Goal: Task Accomplishment & Management: Use online tool/utility

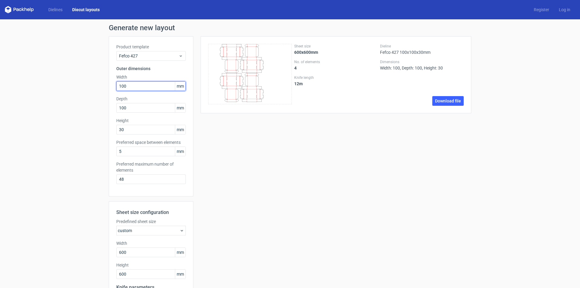
drag, startPoint x: 140, startPoint y: 86, endPoint x: 108, endPoint y: 84, distance: 31.5
click at [109, 84] on div "Product template Fefco 427 Outer dimensions Width 100 mm Depth 100 mm Height 30…" at bounding box center [151, 116] width 85 height 160
type input "300"
click at [134, 106] on input "100" at bounding box center [150, 108] width 69 height 10
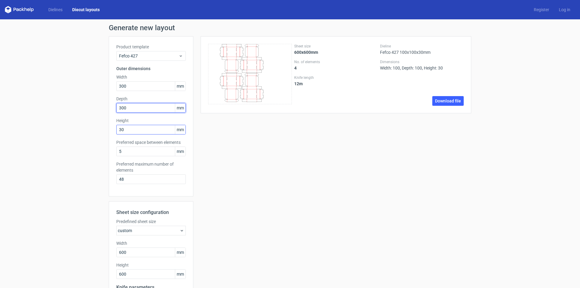
type input "300"
click at [130, 129] on input "30" at bounding box center [150, 130] width 69 height 10
type input "300"
click at [143, 106] on input "300" at bounding box center [150, 108] width 69 height 10
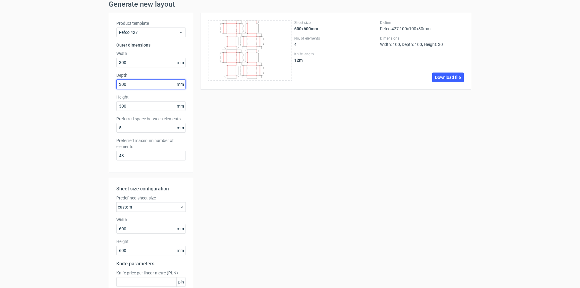
scroll to position [81, 0]
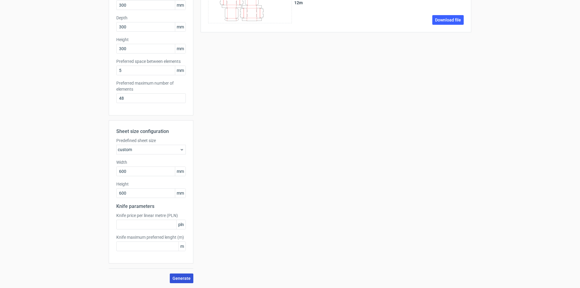
click at [179, 275] on button "Generate" at bounding box center [182, 278] width 24 height 10
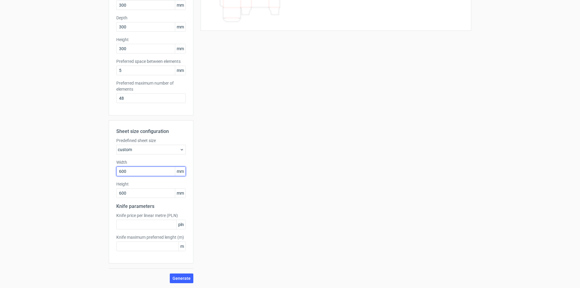
drag, startPoint x: 138, startPoint y: 171, endPoint x: 104, endPoint y: 171, distance: 34.4
click at [104, 171] on div "Generate new layout Product template Fefco 427 Outer dimensions Width 300 mm De…" at bounding box center [290, 113] width 580 height 350
type input "900"
drag, startPoint x: 130, startPoint y: 191, endPoint x: 102, endPoint y: 193, distance: 28.2
click at [102, 193] on div "Generate new layout Product template Fefco 427 Outer dimensions Width 300 mm De…" at bounding box center [290, 113] width 580 height 350
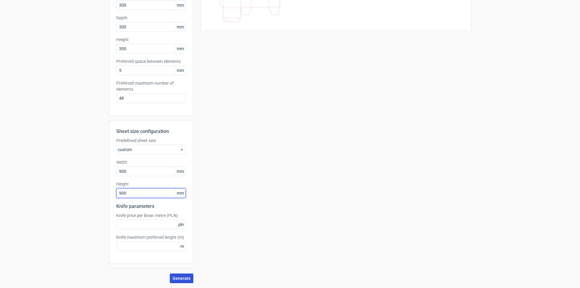
type input "900"
click at [183, 274] on button "Generate" at bounding box center [182, 278] width 24 height 10
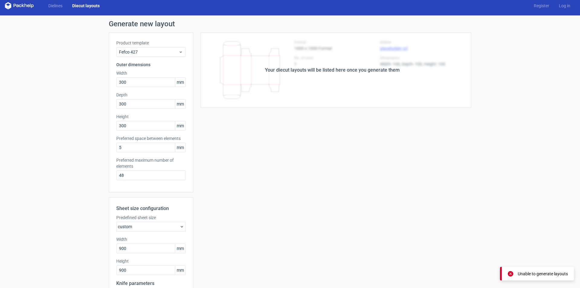
scroll to position [0, 0]
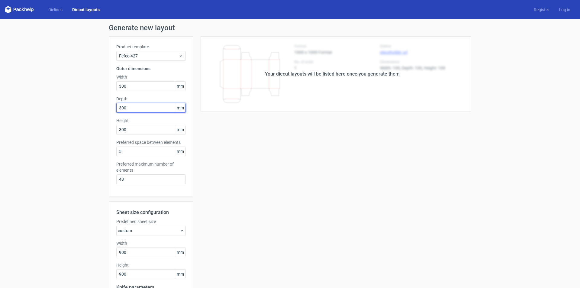
drag, startPoint x: 142, startPoint y: 108, endPoint x: 105, endPoint y: 108, distance: 36.6
click at [105, 108] on div "Generate new layout Product template Fefco 427 Outer dimensions Width 300 mm De…" at bounding box center [290, 194] width 580 height 350
type input "250"
drag, startPoint x: 130, startPoint y: 86, endPoint x: 94, endPoint y: 85, distance: 36.3
click at [94, 85] on div "Generate new layout Product template Fefco 427 Outer dimensions Width 300 mm De…" at bounding box center [290, 194] width 580 height 350
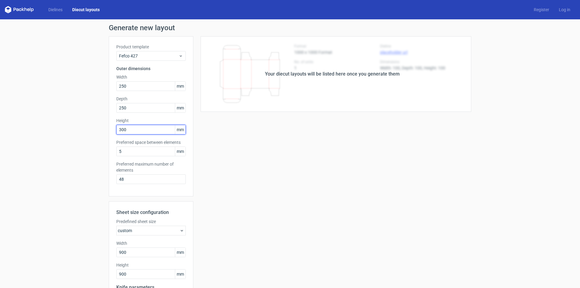
drag, startPoint x: 129, startPoint y: 128, endPoint x: 100, endPoint y: 128, distance: 29.6
click at [100, 128] on div "Generate new layout Product template Fefco 427 Outer dimensions Width 250 mm De…" at bounding box center [290, 194] width 580 height 350
drag, startPoint x: 138, startPoint y: 86, endPoint x: 98, endPoint y: 86, distance: 40.5
click at [98, 86] on div "Generate new layout Product template Fefco 427 Outer dimensions Width 250 mm De…" at bounding box center [290, 194] width 580 height 350
type input "260"
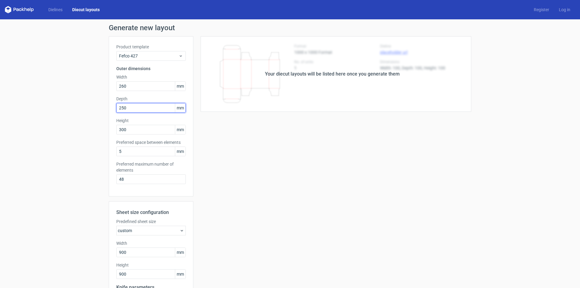
click at [122, 108] on input "250" at bounding box center [150, 108] width 69 height 10
type input "260"
click at [126, 129] on input "300" at bounding box center [150, 130] width 69 height 10
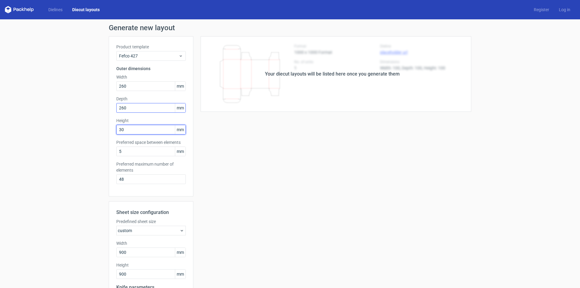
type input "30"
click at [138, 111] on input "260" at bounding box center [150, 108] width 69 height 10
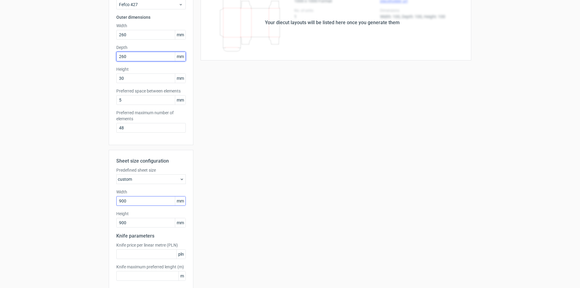
scroll to position [81, 0]
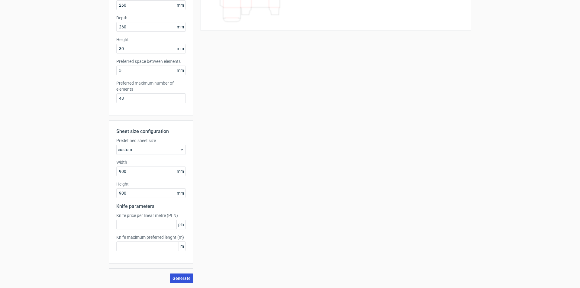
click at [174, 276] on span "Generate" at bounding box center [181, 278] width 18 height 4
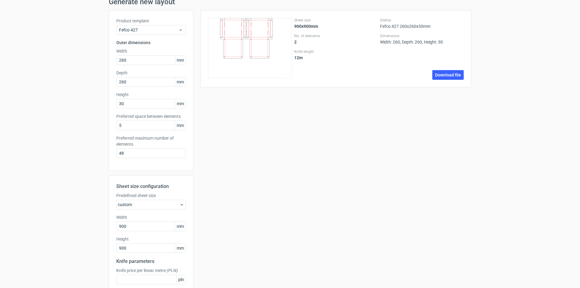
scroll to position [0, 0]
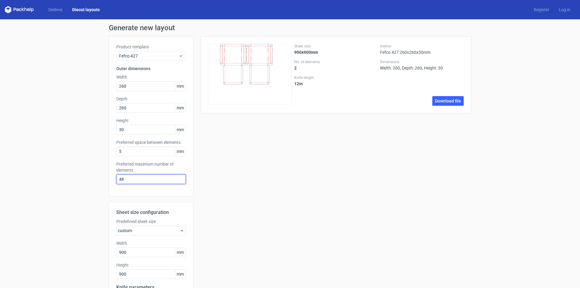
drag, startPoint x: 113, startPoint y: 177, endPoint x: 43, endPoint y: 180, distance: 70.1
click at [43, 180] on div "Generate new layout Product template Fefco 427 Outer dimensions Width 260 mm De…" at bounding box center [290, 194] width 580 height 350
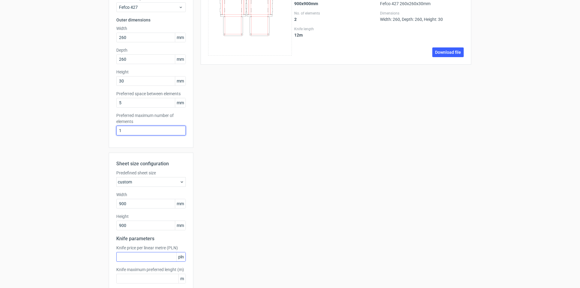
scroll to position [81, 0]
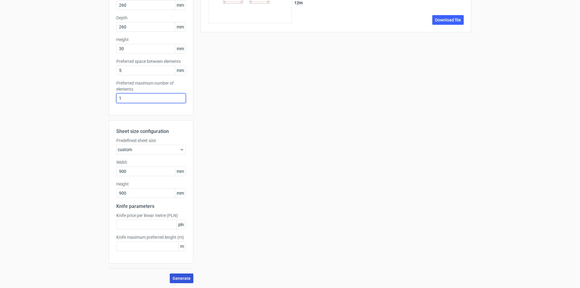
type input "1"
click at [182, 278] on span "Generate" at bounding box center [181, 278] width 18 height 4
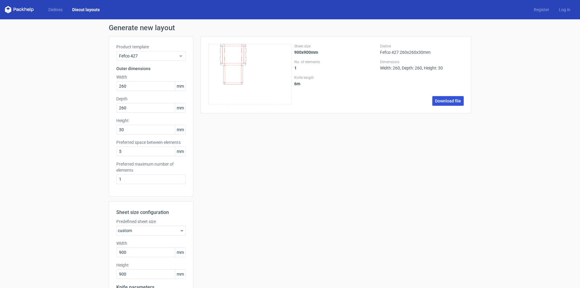
click at [447, 102] on link "Download file" at bounding box center [447, 101] width 31 height 10
click at [55, 8] on link "Dielines" at bounding box center [56, 10] width 24 height 6
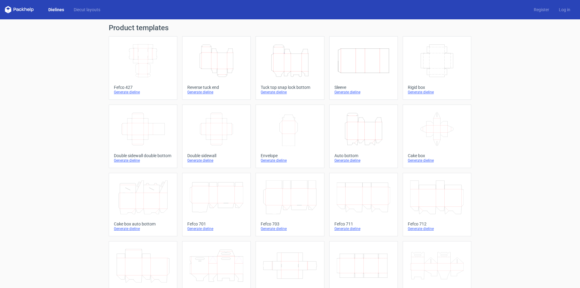
click at [11, 9] on polygon at bounding box center [9, 10] width 3 height 5
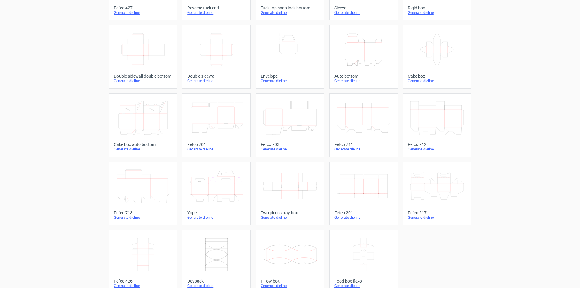
scroll to position [90, 0]
